Goal: Find specific page/section: Find specific page/section

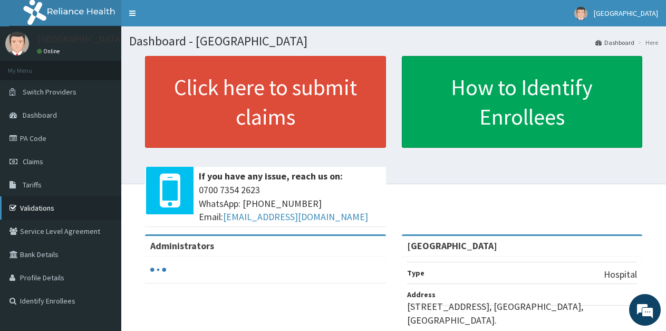
click at [23, 213] on link "Validations" at bounding box center [60, 207] width 121 height 23
click at [44, 204] on link "Validations" at bounding box center [60, 207] width 121 height 23
click at [36, 211] on link "Validations" at bounding box center [60, 207] width 121 height 23
click at [43, 205] on link "Validations" at bounding box center [60, 207] width 121 height 23
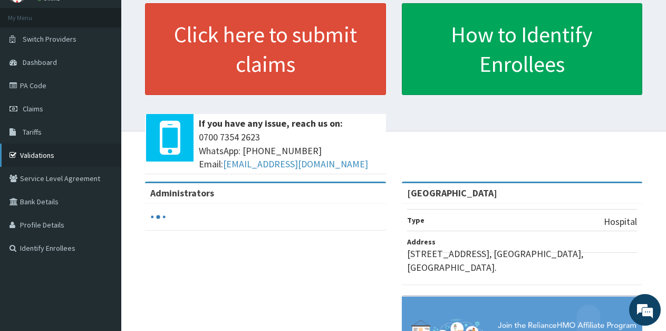
click at [41, 150] on link "Validations" at bounding box center [60, 155] width 121 height 23
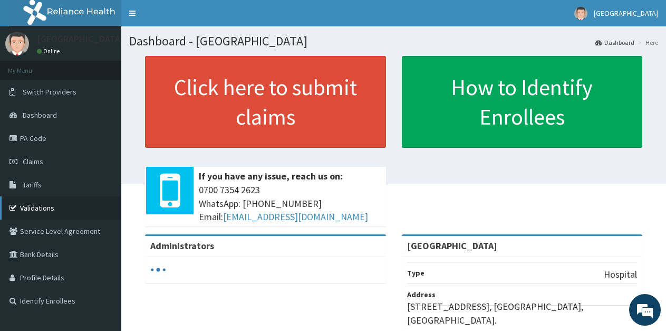
click at [17, 204] on icon at bounding box center [14, 207] width 11 height 7
